Goal: Check status: Check status

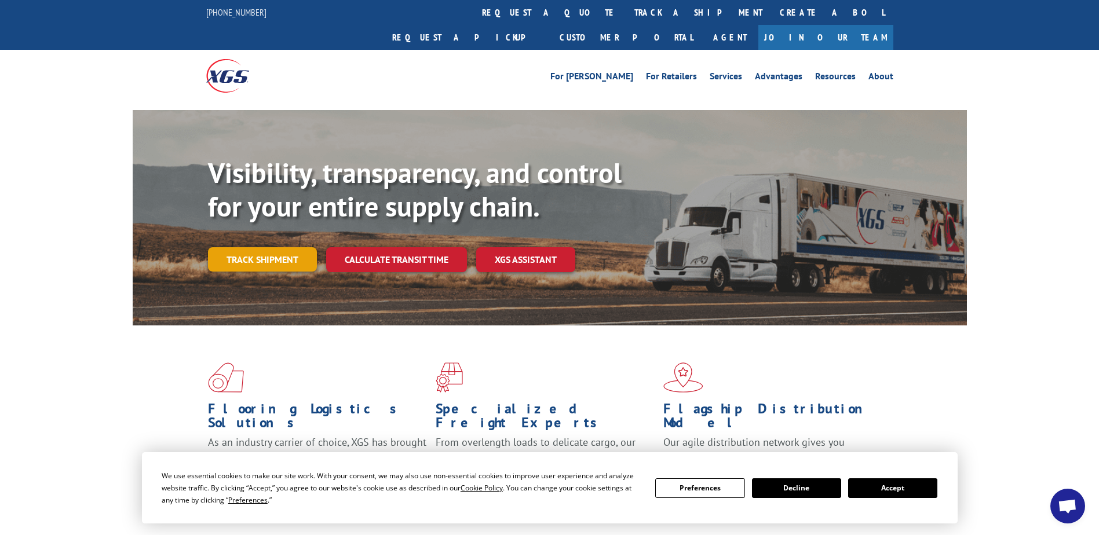
click at [272, 247] on link "Track shipment" at bounding box center [262, 259] width 109 height 24
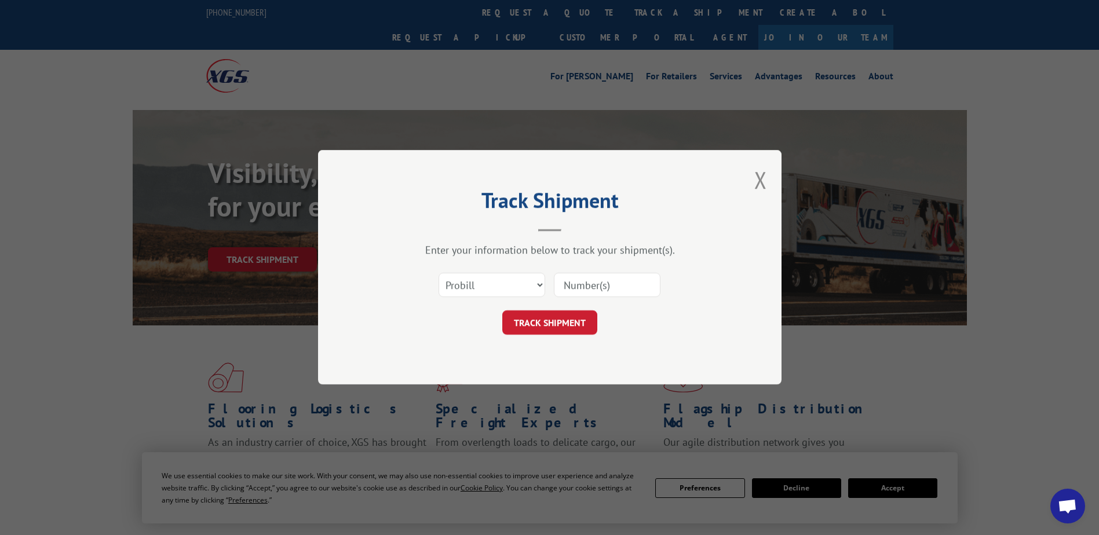
click at [577, 284] on input at bounding box center [607, 285] width 107 height 24
paste input "2867658"
type input "2867658"
click at [552, 320] on button "TRACK SHIPMENT" at bounding box center [549, 323] width 95 height 24
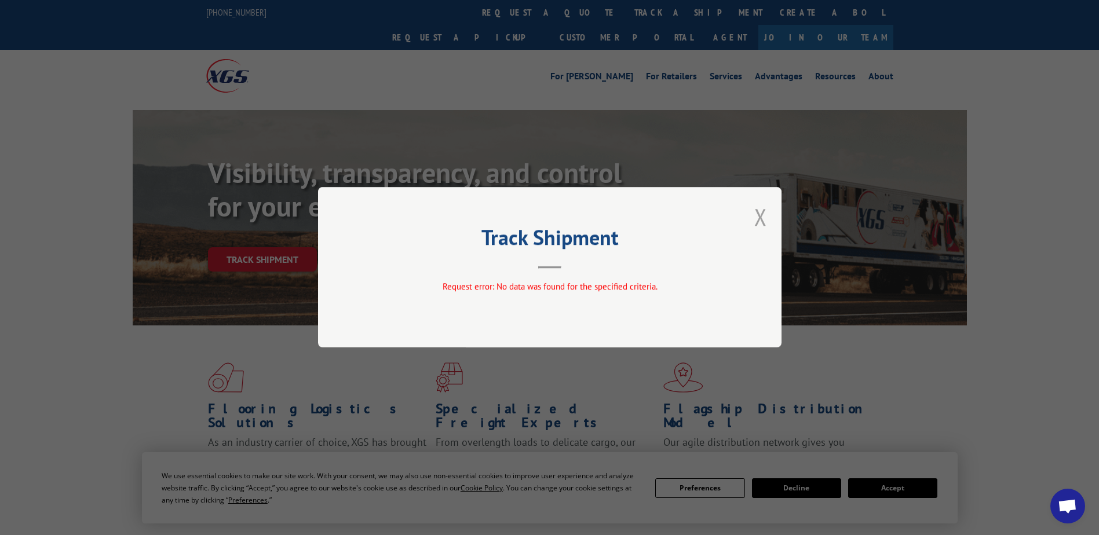
click at [765, 216] on button "Close modal" at bounding box center [760, 217] width 13 height 31
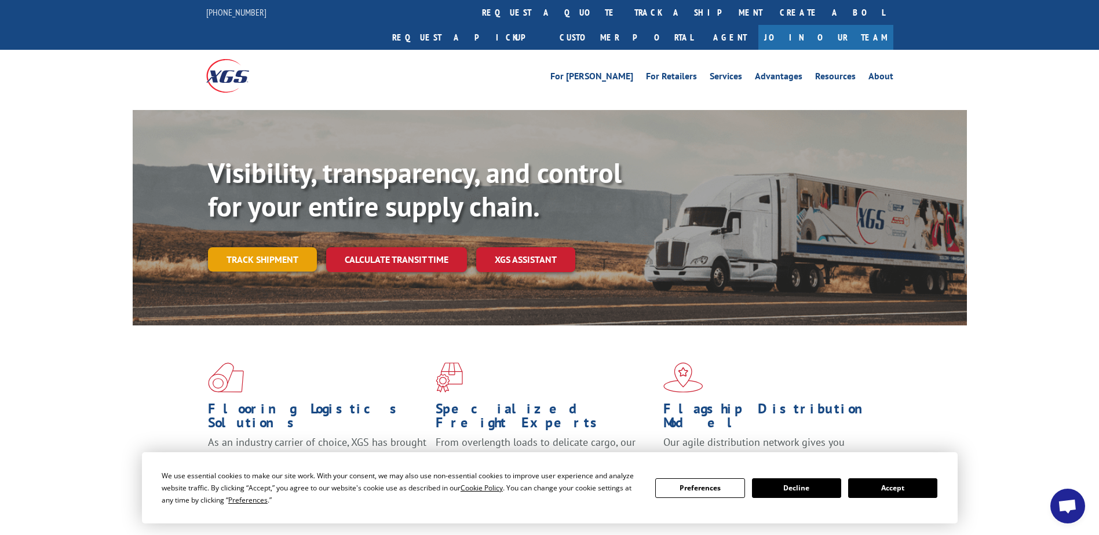
click at [267, 247] on link "Track shipment" at bounding box center [262, 259] width 109 height 24
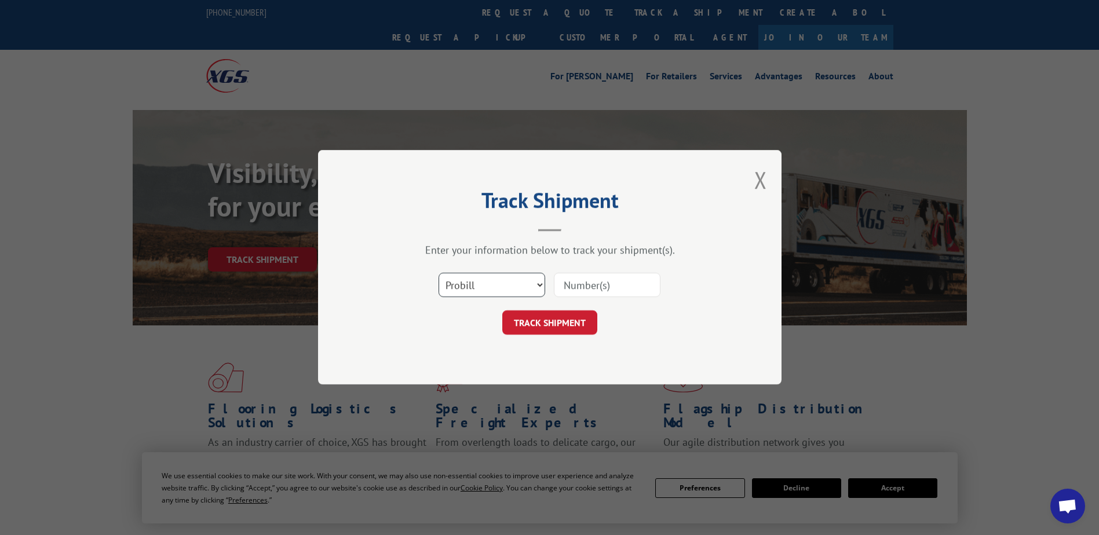
click at [541, 283] on select "Select category... Probill BOL PO" at bounding box center [492, 285] width 107 height 24
select select "bol"
click at [439, 273] on select "Select category... Probill BOL PO" at bounding box center [492, 285] width 107 height 24
click at [587, 284] on input at bounding box center [607, 285] width 107 height 24
paste input "2867658"
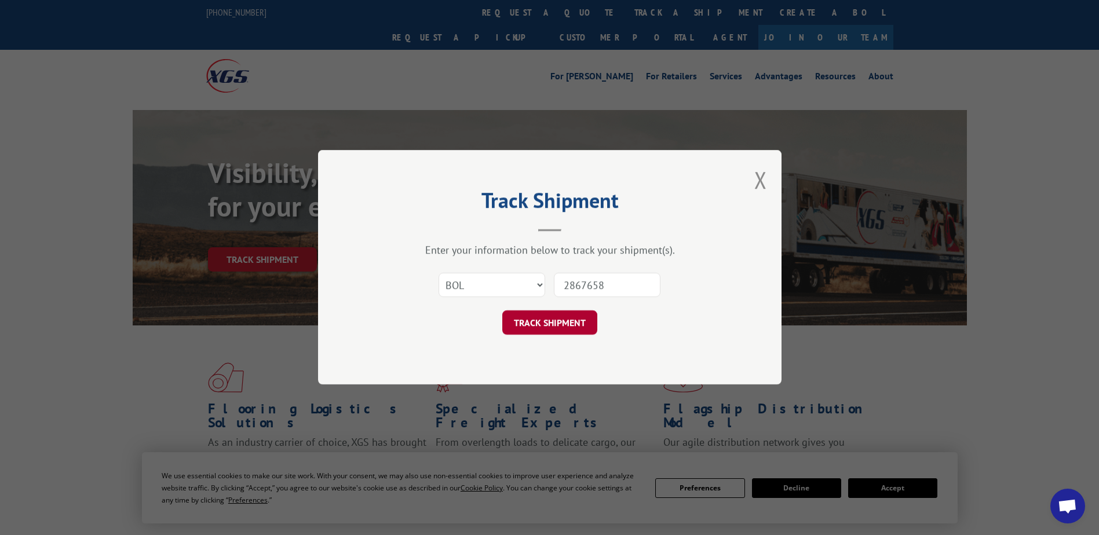
type input "2867658"
click at [531, 321] on button "TRACK SHIPMENT" at bounding box center [549, 323] width 95 height 24
